Goal: Task Accomplishment & Management: Manage account settings

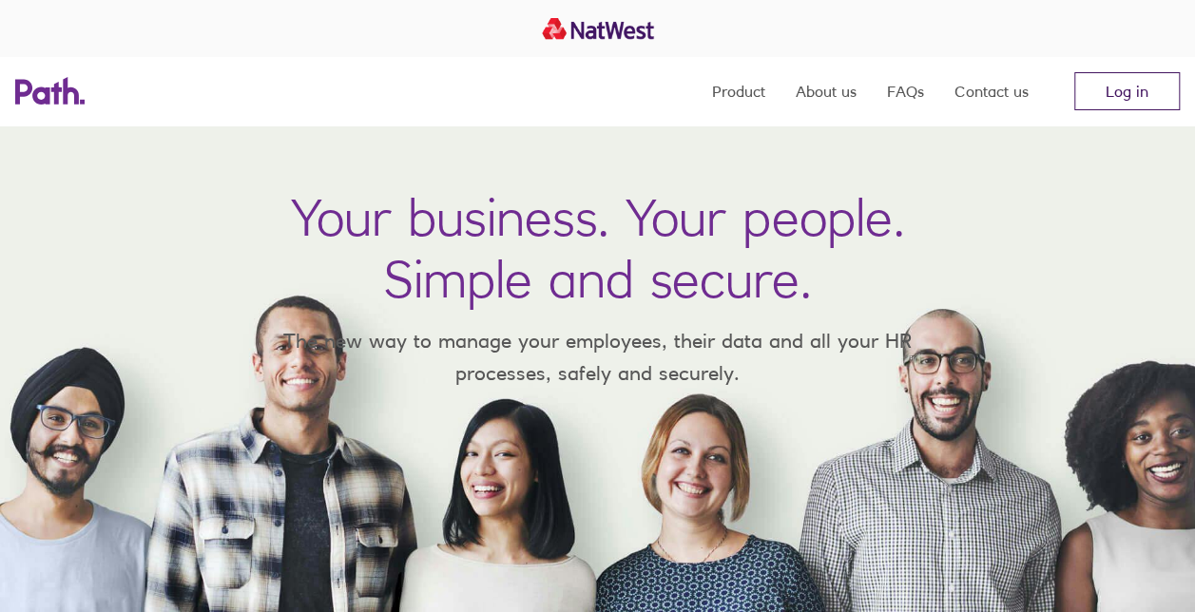
click at [1113, 84] on link "Log in" at bounding box center [1127, 91] width 106 height 38
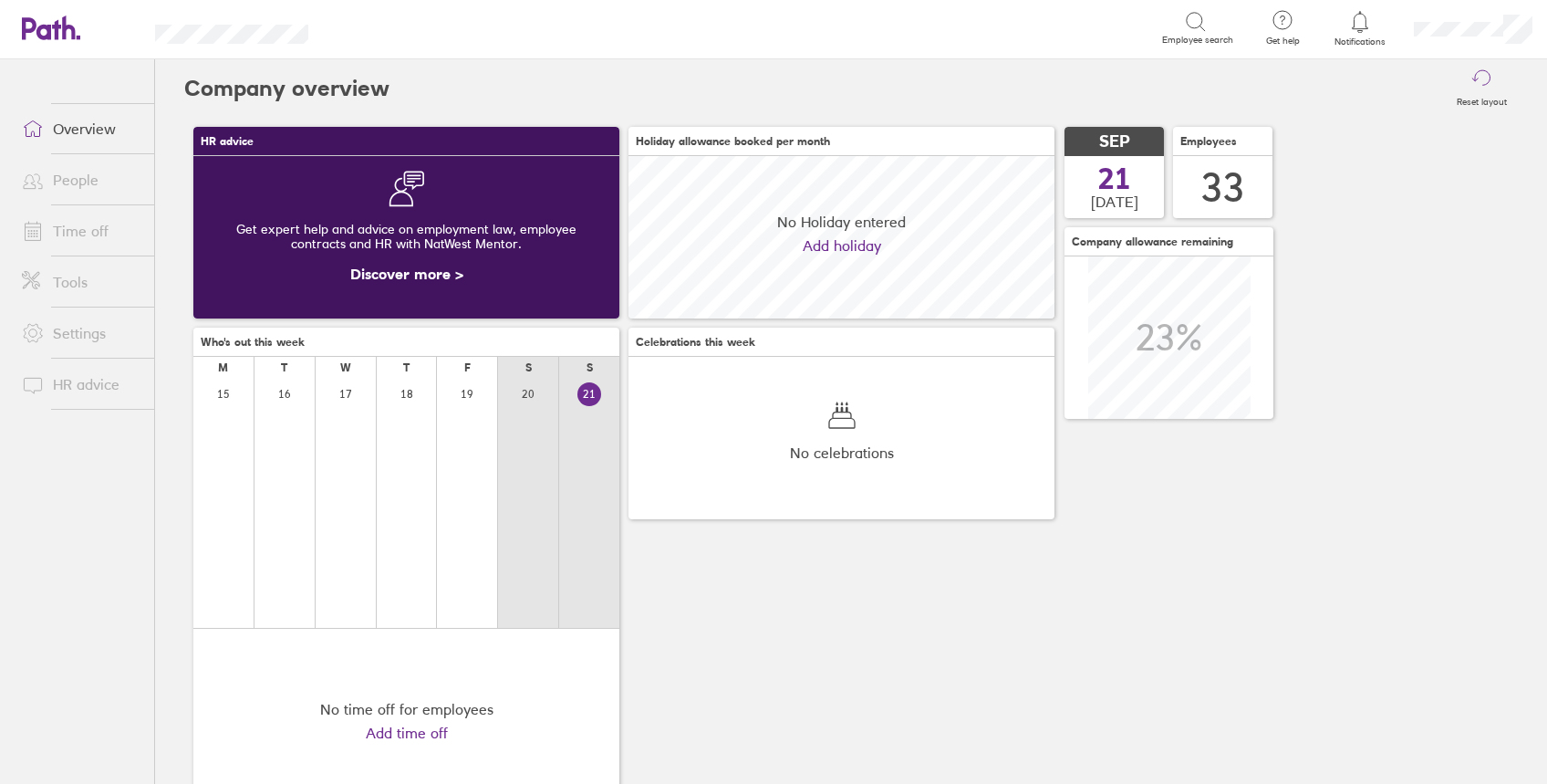
scroll to position [162, 426]
click at [90, 230] on link "Time off" at bounding box center [81, 230] width 147 height 36
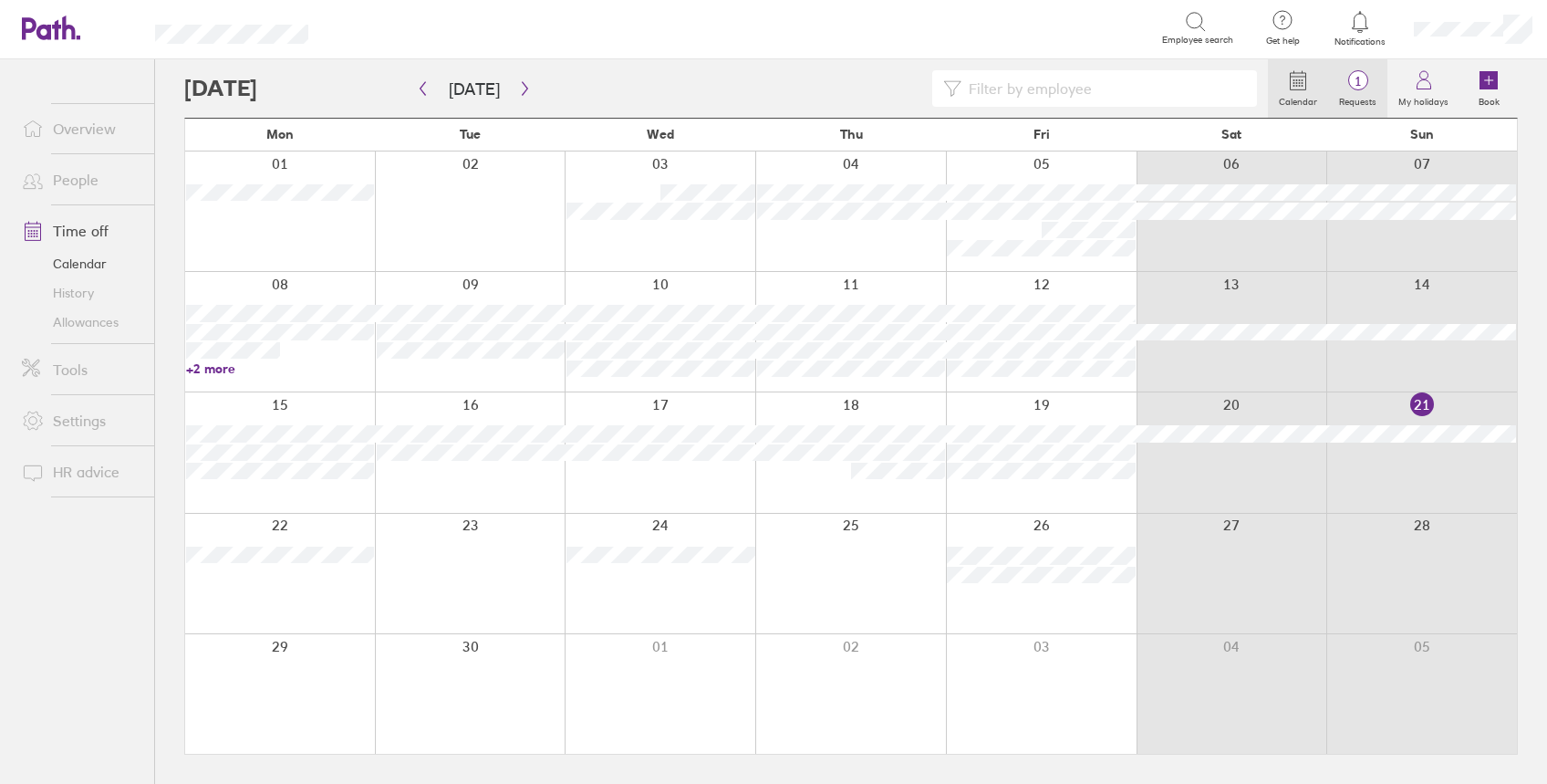
click at [1358, 81] on span "1" at bounding box center [1358, 81] width 60 height 14
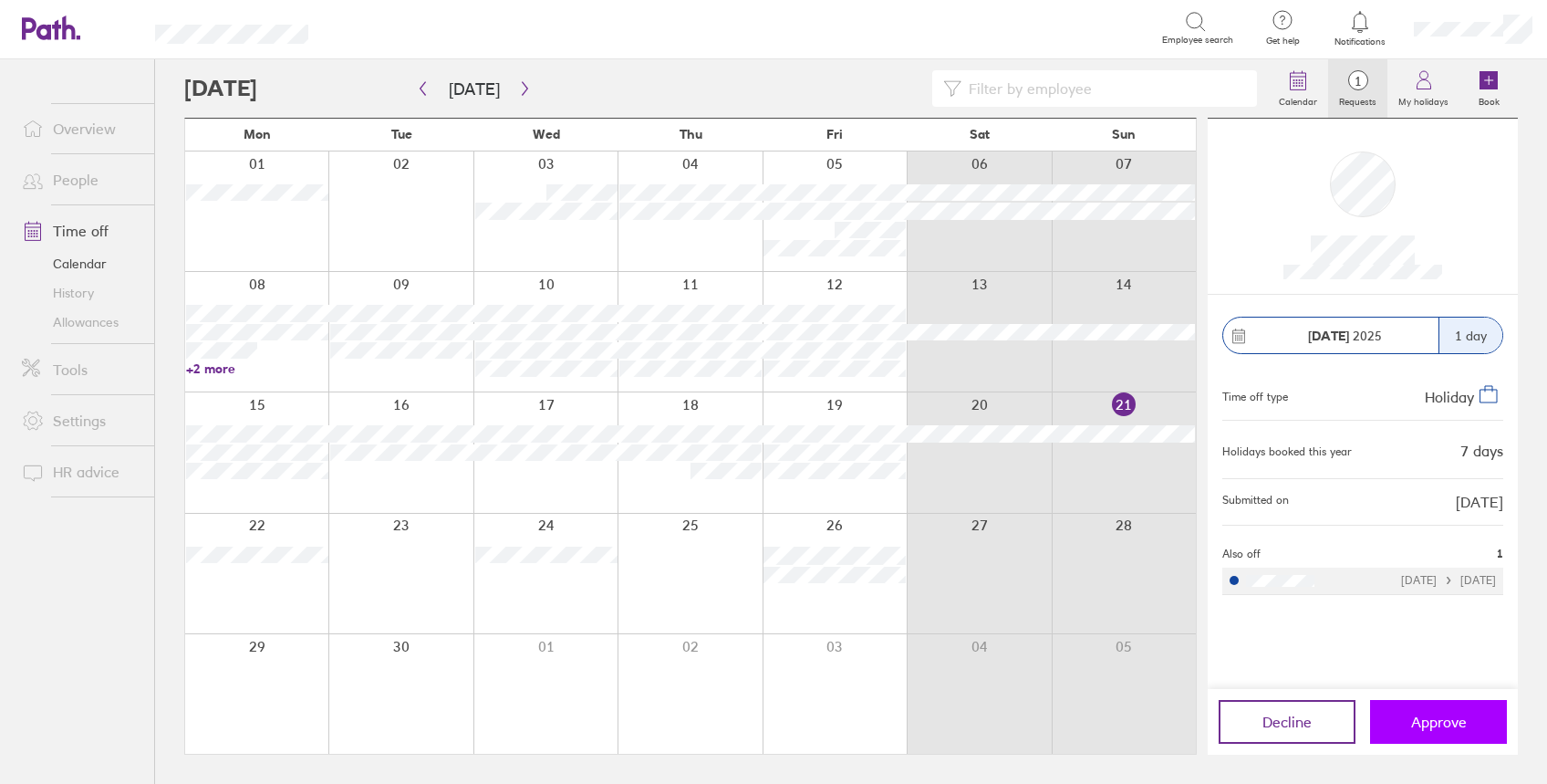
click at [1406, 727] on button "Approve" at bounding box center [1439, 722] width 137 height 44
